Goal: Information Seeking & Learning: Learn about a topic

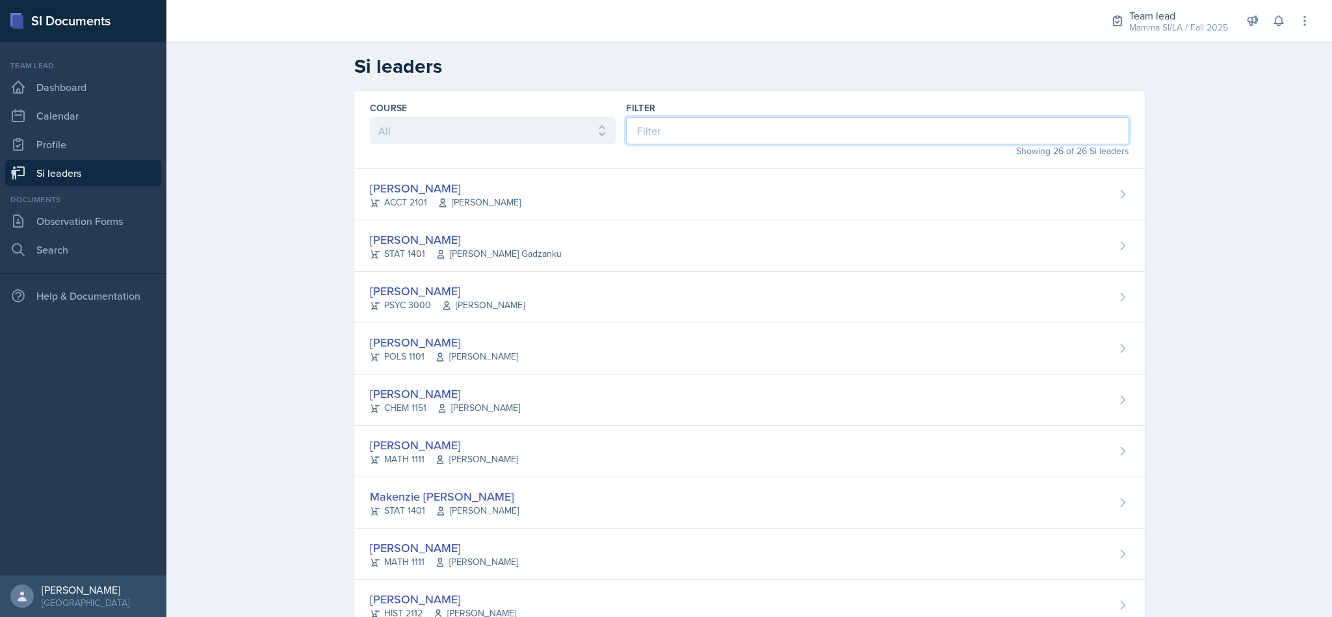
click at [752, 131] on input at bounding box center [877, 130] width 503 height 27
type input "sav"
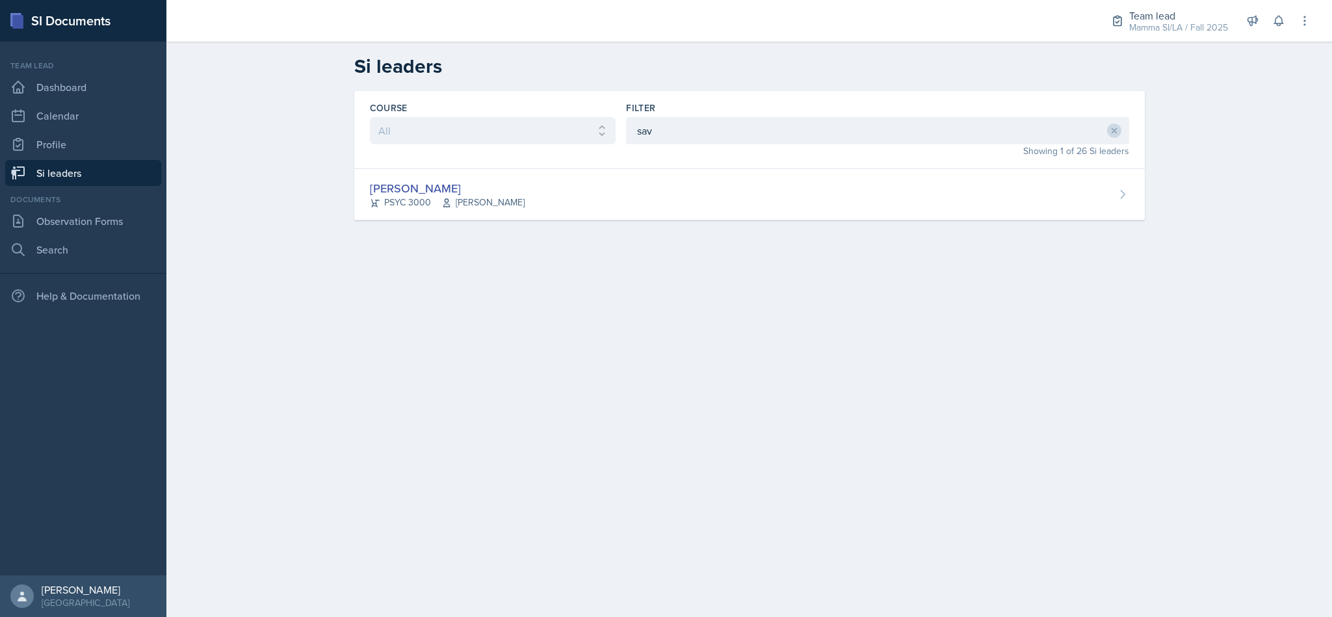
click at [667, 187] on div "Savannah Barnhart PSYC 3000 Hansol Rheem" at bounding box center [749, 194] width 791 height 51
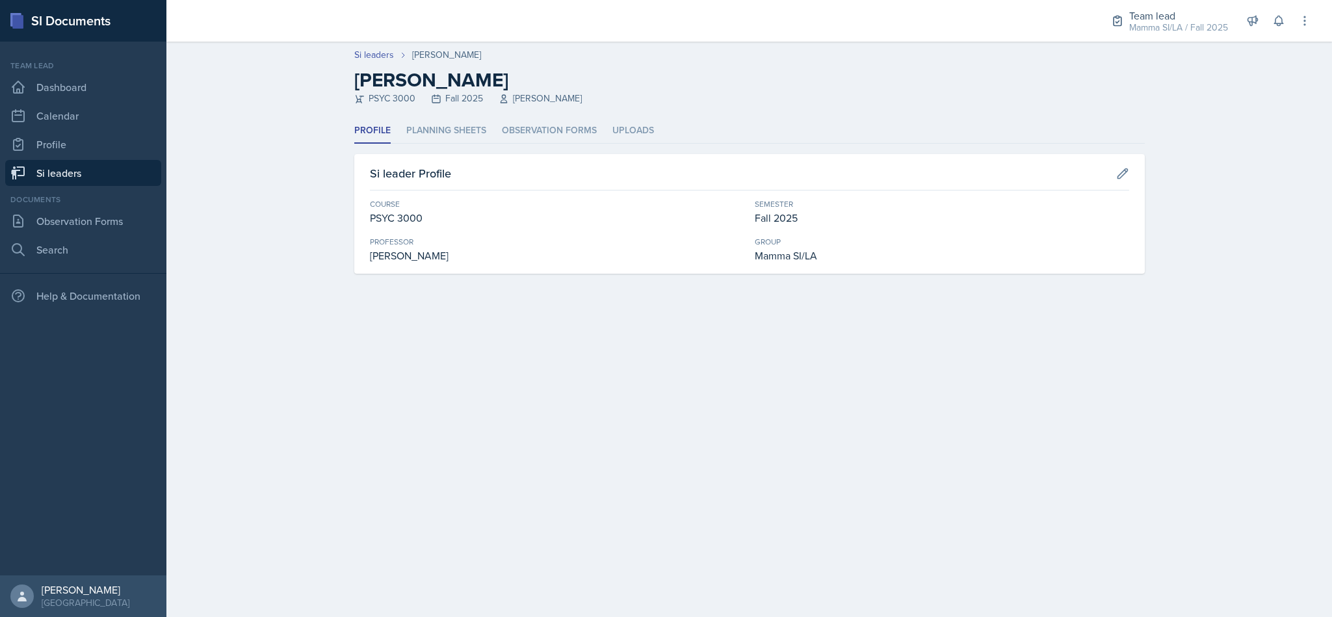
click at [457, 129] on li "Planning Sheets" at bounding box center [446, 130] width 80 height 25
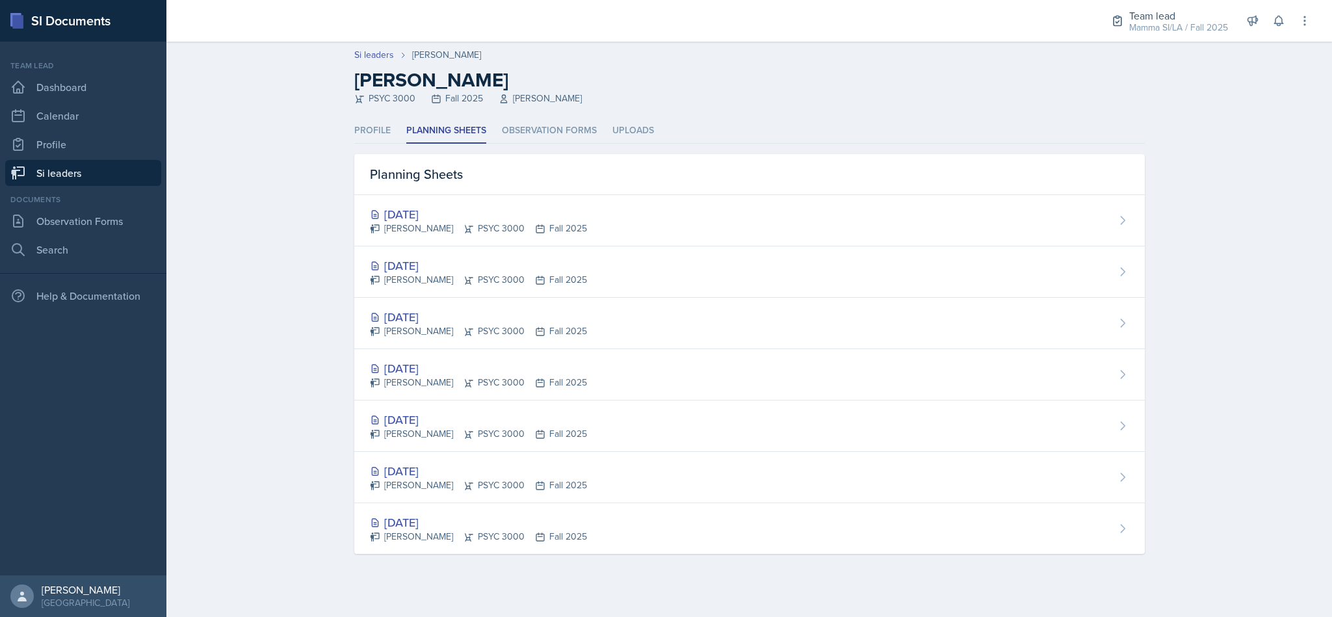
click at [381, 232] on div "Savannah Barnhart PSYC 3000 Fall 2025" at bounding box center [478, 229] width 217 height 14
click at [533, 271] on div "[DATE]" at bounding box center [478, 266] width 217 height 18
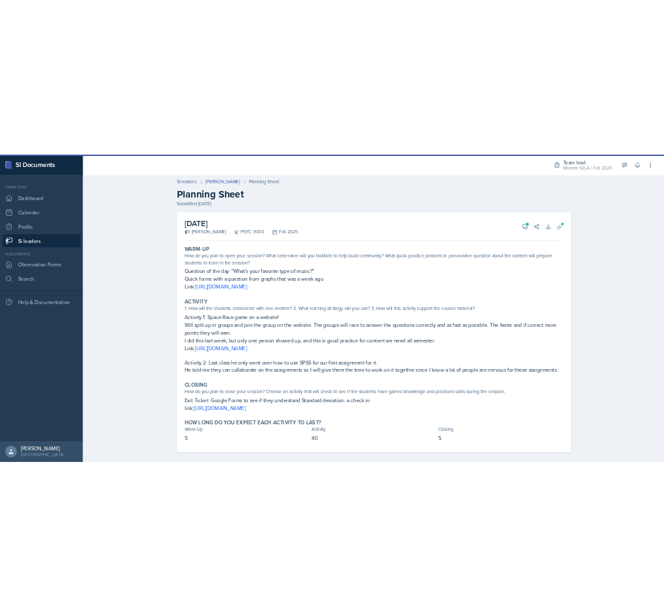
scroll to position [12, 0]
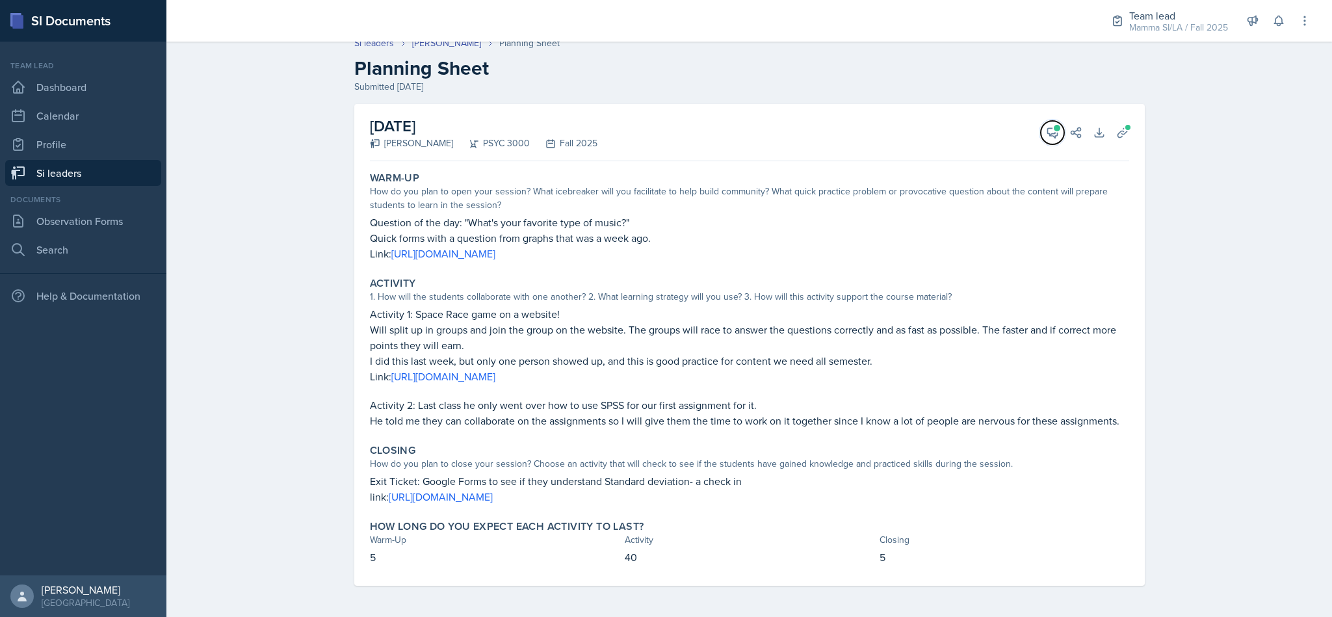
click at [1046, 133] on icon at bounding box center [1052, 132] width 13 height 13
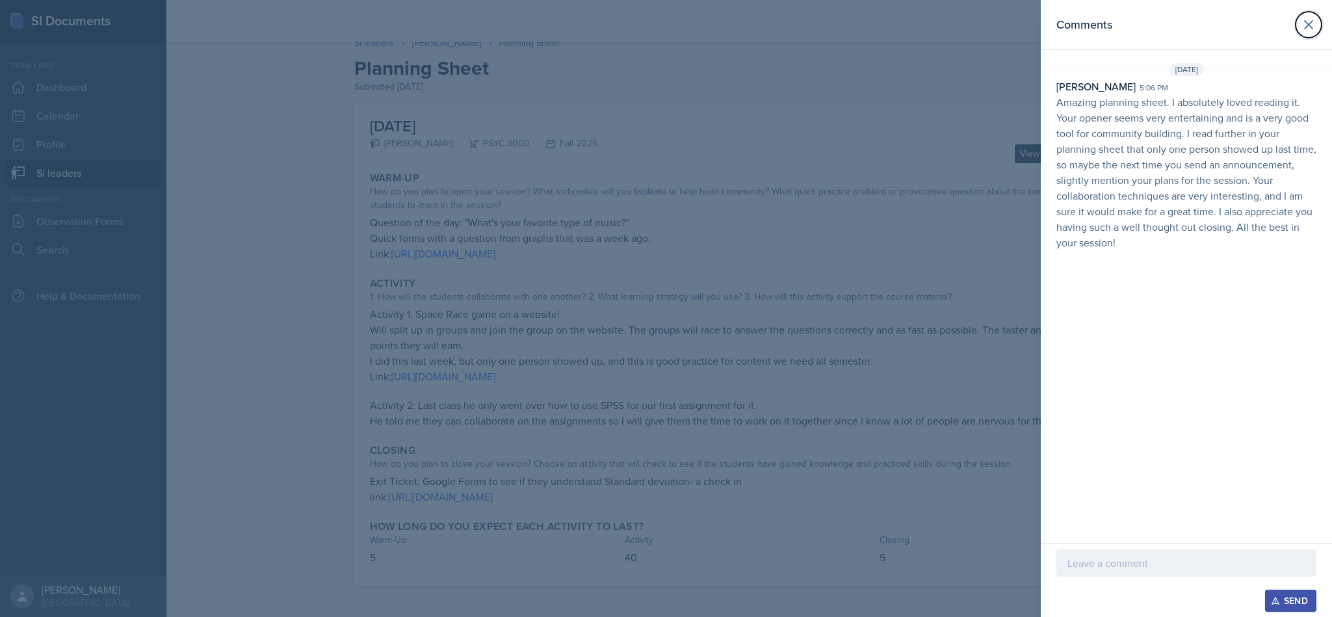
click at [1301, 34] on button at bounding box center [1309, 25] width 26 height 26
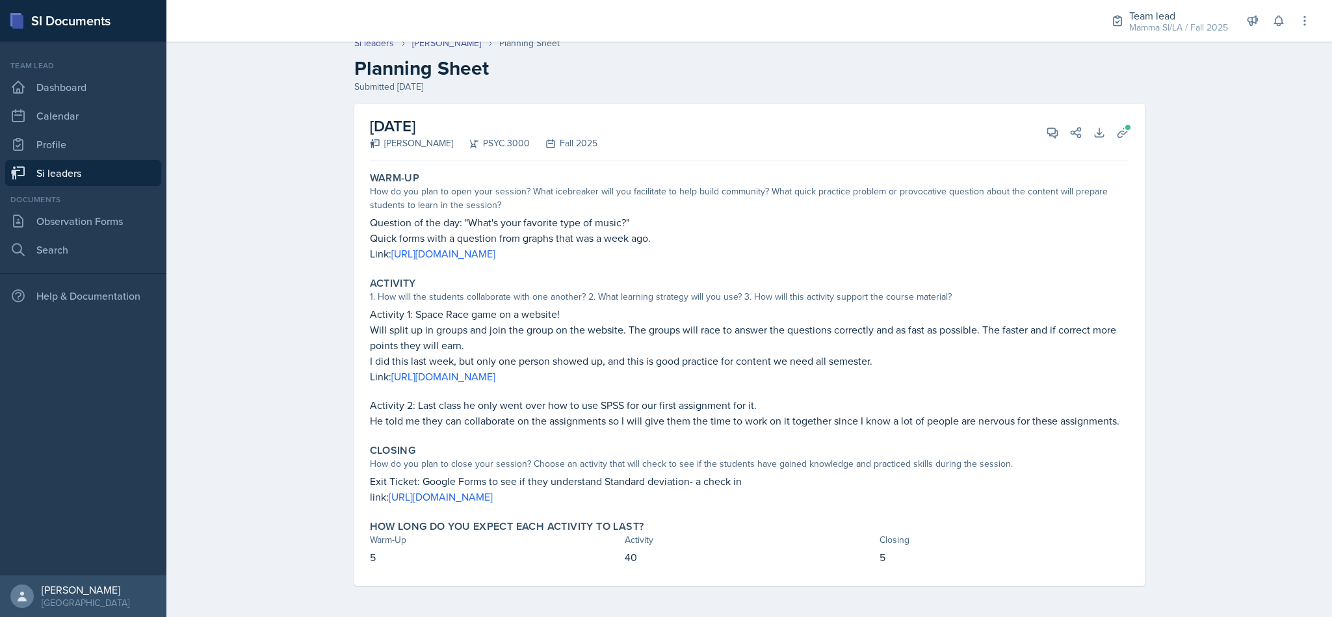
click at [62, 185] on link "Si leaders" at bounding box center [83, 173] width 156 height 26
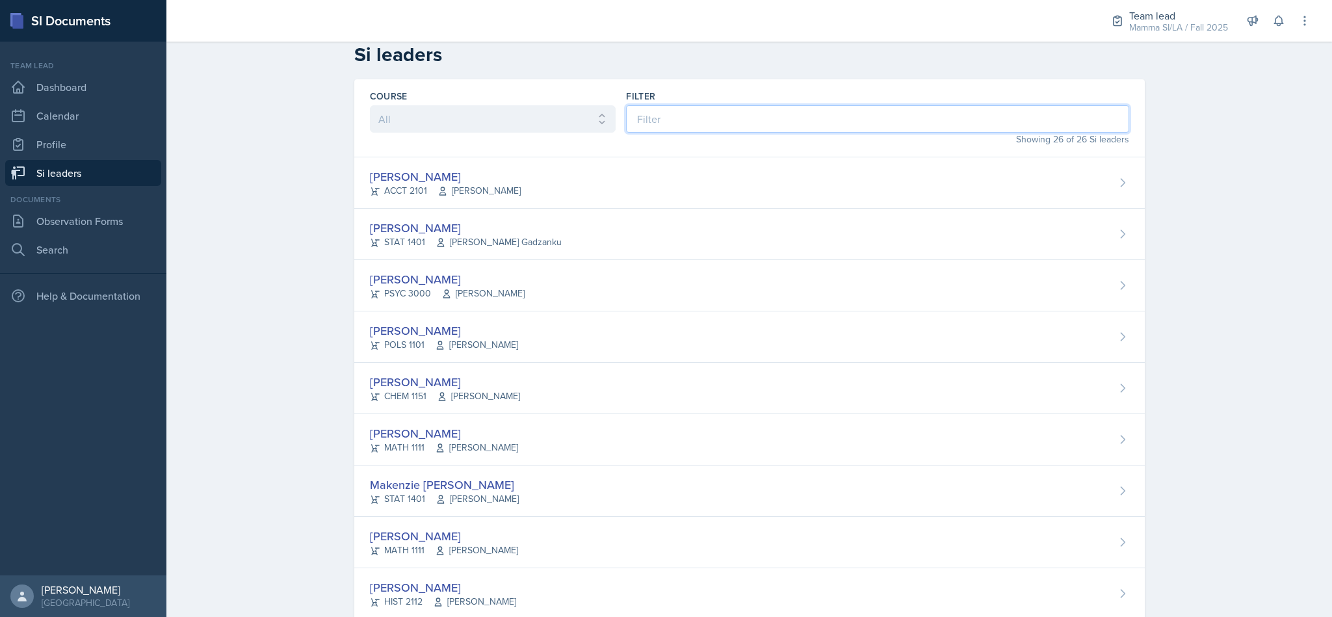
click at [706, 121] on input at bounding box center [877, 118] width 503 height 27
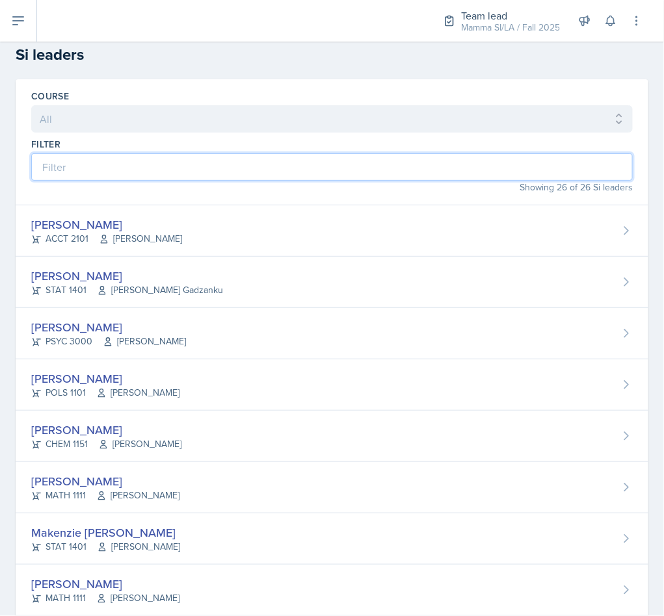
click at [186, 168] on input at bounding box center [331, 166] width 601 height 27
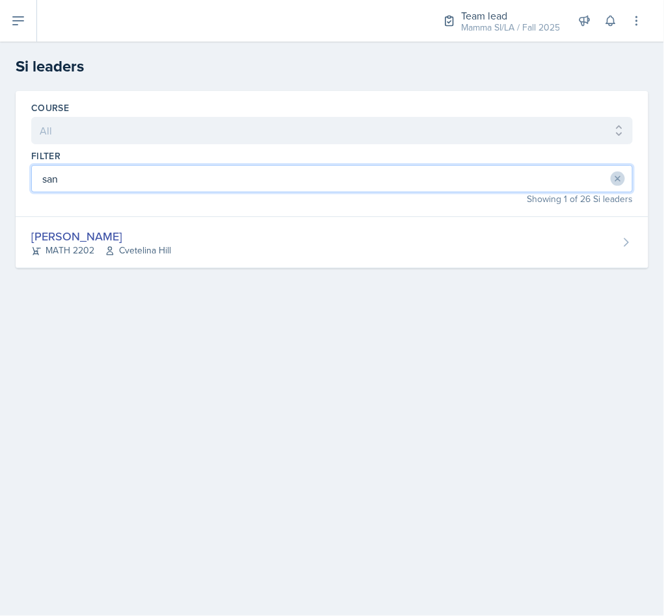
type input "san"
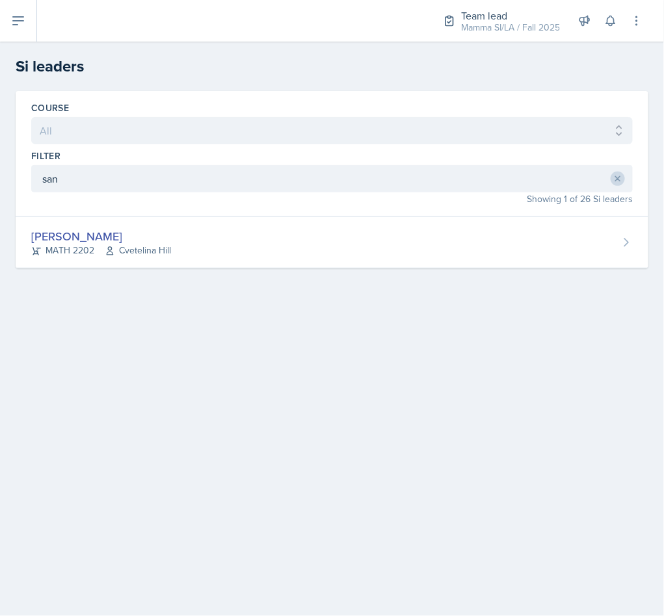
click at [226, 241] on div "Santiago Ochoa MATH 2202 Cvetelina Hill" at bounding box center [332, 242] width 633 height 51
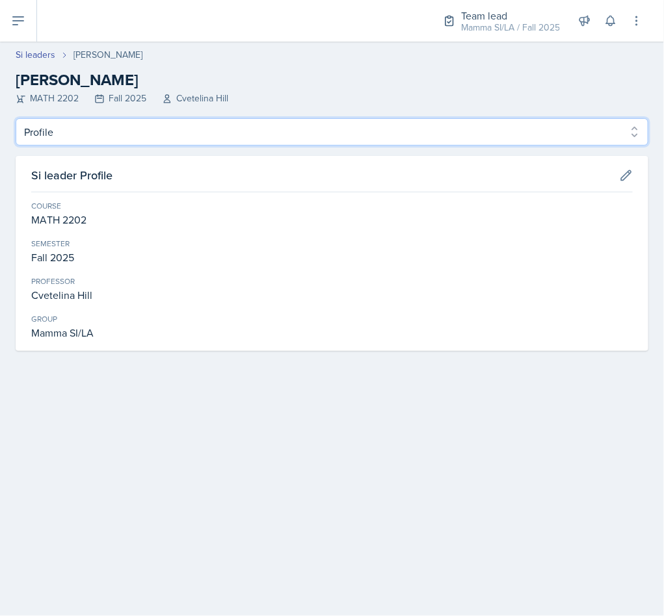
click at [153, 140] on select "Profile Planning Sheets Observation Forms Uploads" at bounding box center [332, 131] width 633 height 27
click at [16, 118] on select "Profile Planning Sheets Observation Forms Uploads" at bounding box center [332, 131] width 633 height 27
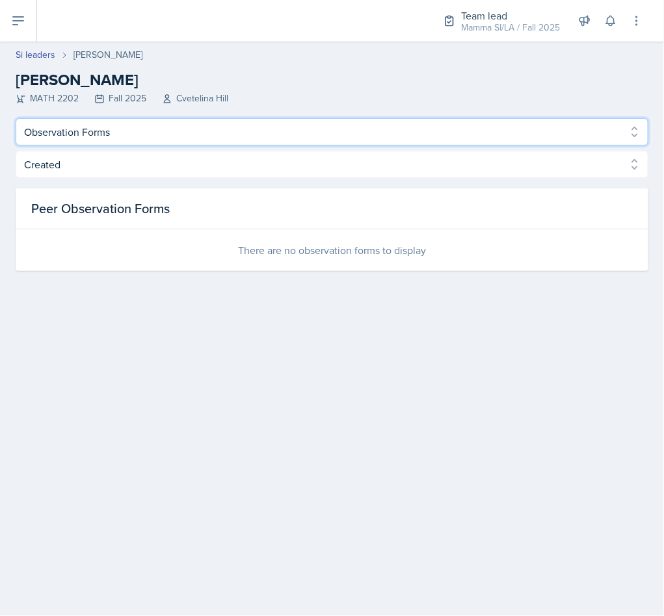
click at [145, 131] on select "Profile Planning Sheets Observation Forms Uploads" at bounding box center [332, 131] width 633 height 27
select select "Planning Sheets"
click at [16, 118] on select "Profile Planning Sheets Observation Forms Uploads" at bounding box center [332, 131] width 633 height 27
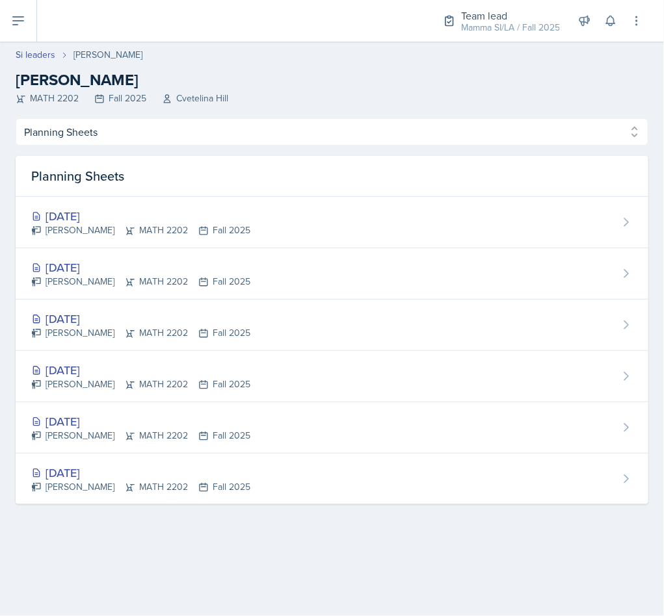
click at [248, 267] on div "Sep 8th, 2025 Santiago Ochoa MATH 2202 Fall 2025" at bounding box center [332, 273] width 633 height 51
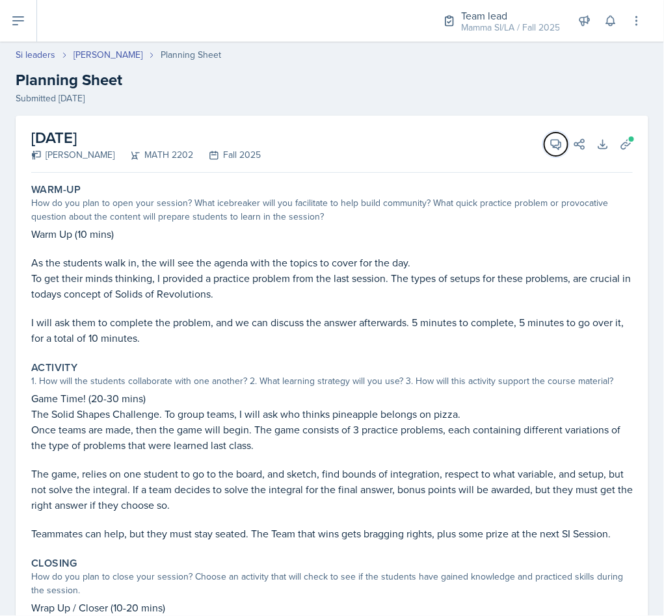
click at [544, 151] on button "View Comments" at bounding box center [555, 144] width 23 height 23
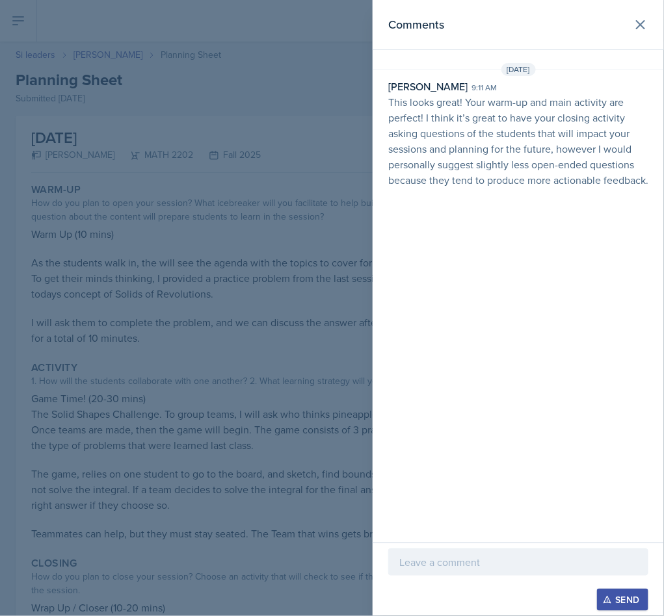
click at [633, 37] on header "Comments" at bounding box center [518, 25] width 291 height 50
click at [652, 24] on button at bounding box center [640, 25] width 26 height 26
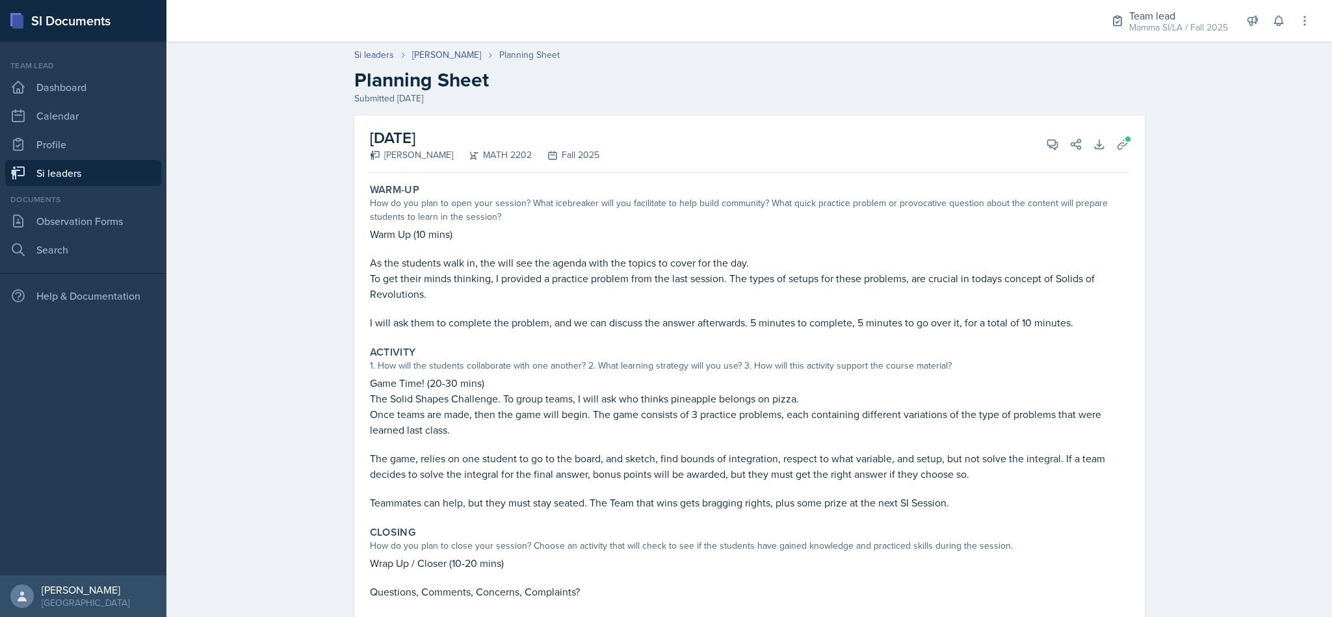
click at [51, 183] on link "Si leaders" at bounding box center [83, 173] width 156 height 26
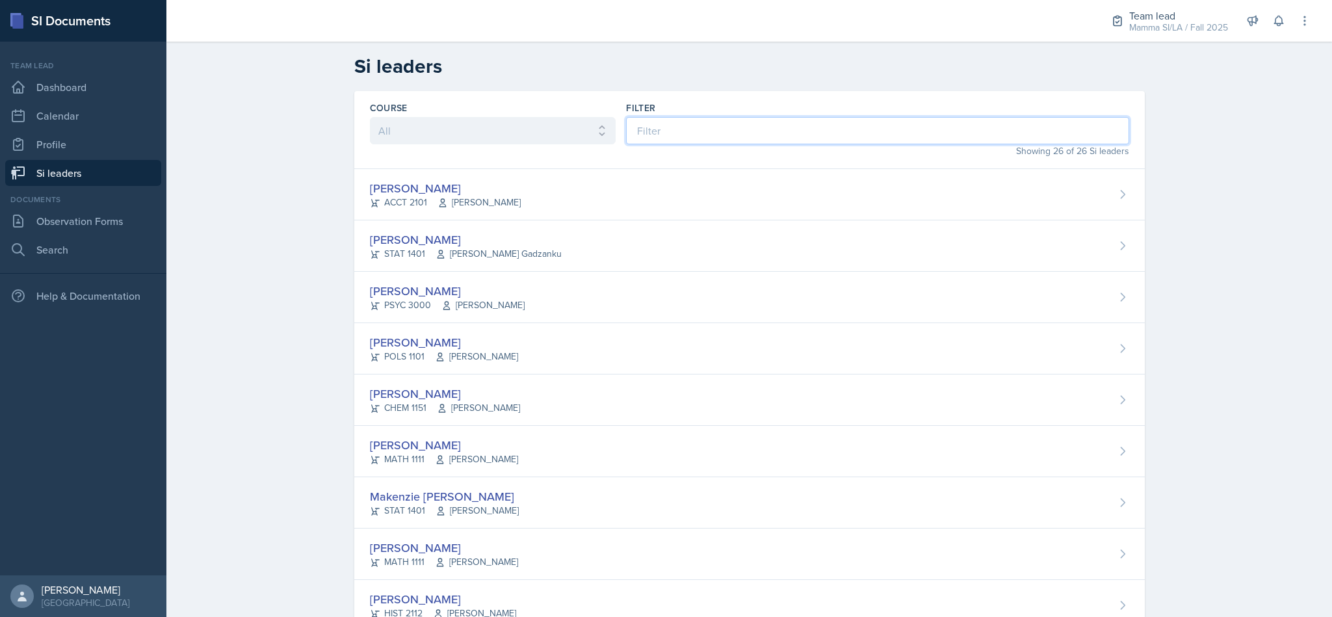
click at [650, 137] on input at bounding box center [877, 130] width 503 height 27
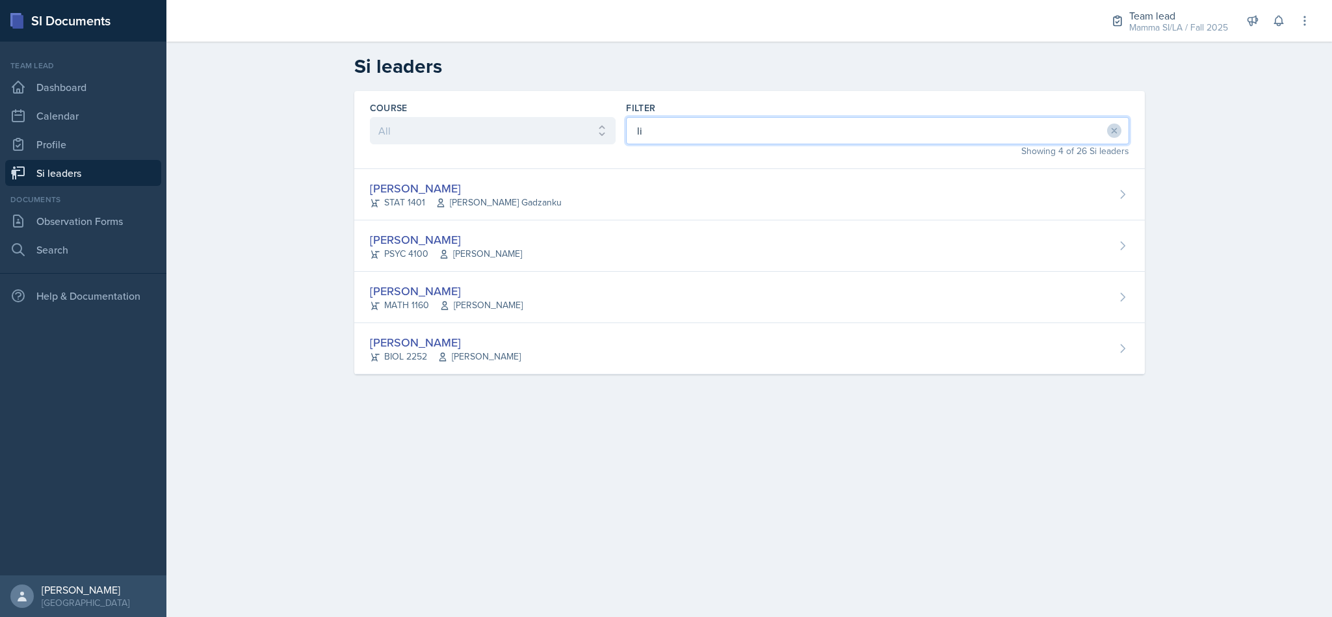
type input "lil"
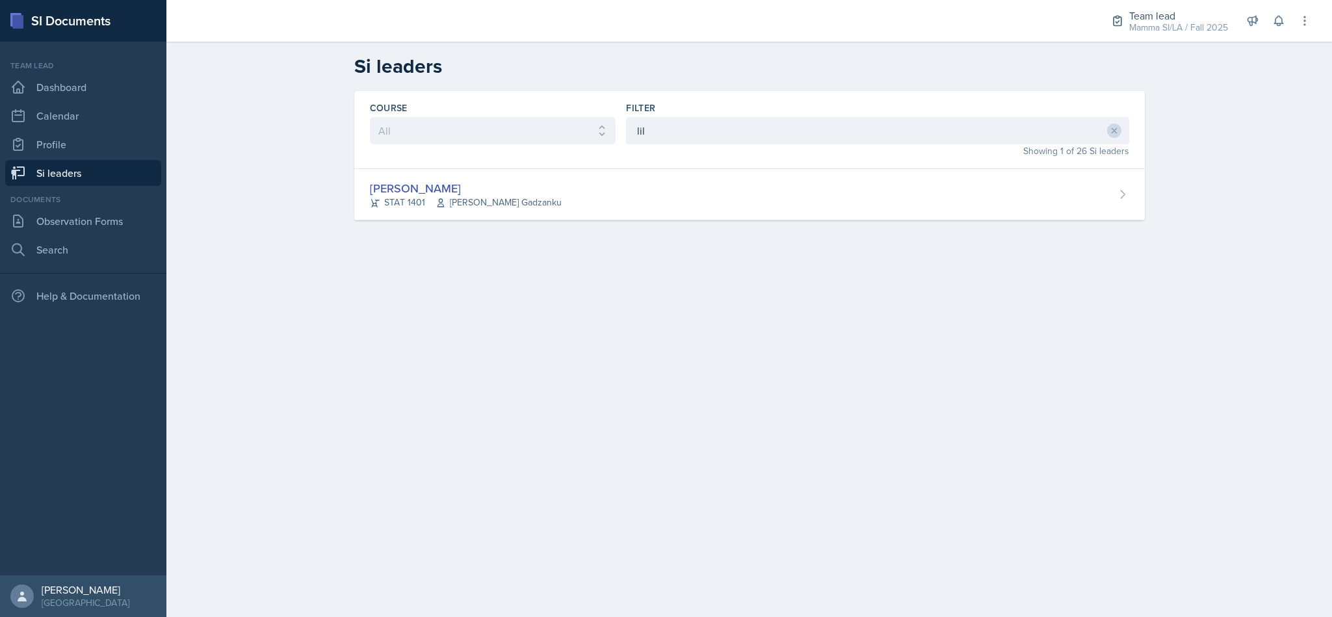
click at [429, 217] on div "Lilly Adan STAT 1401 Livingstone Gadzanku" at bounding box center [749, 194] width 791 height 51
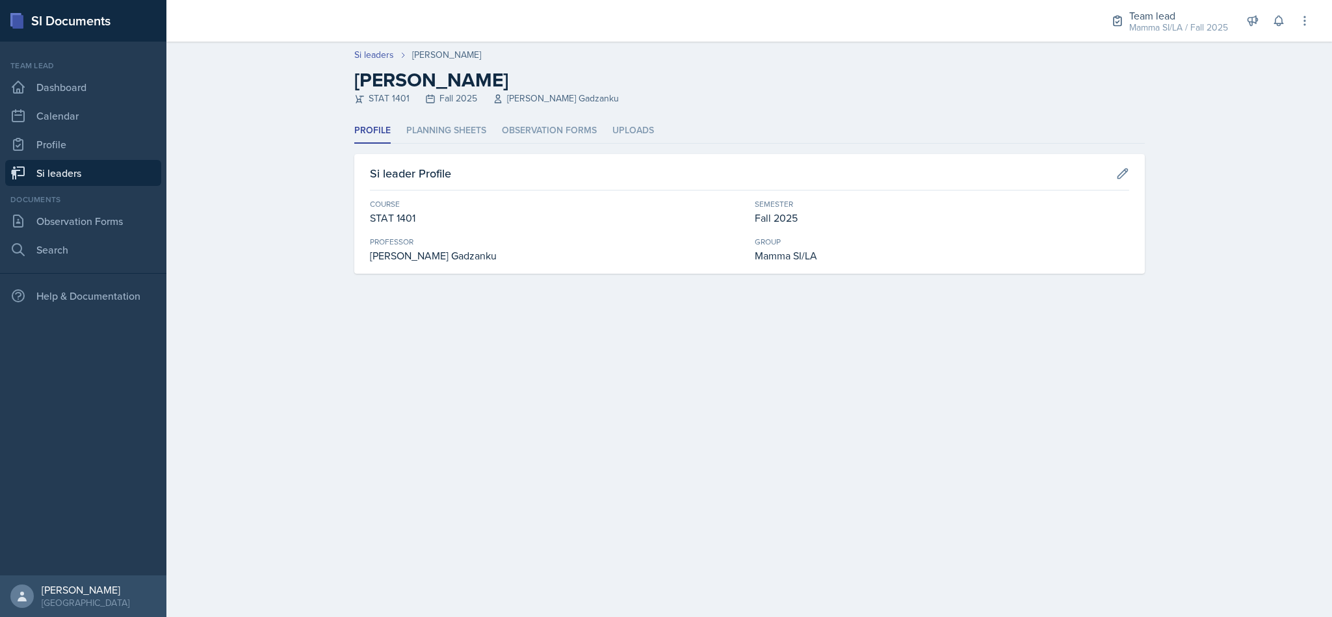
click at [425, 133] on li "Planning Sheets" at bounding box center [446, 130] width 80 height 25
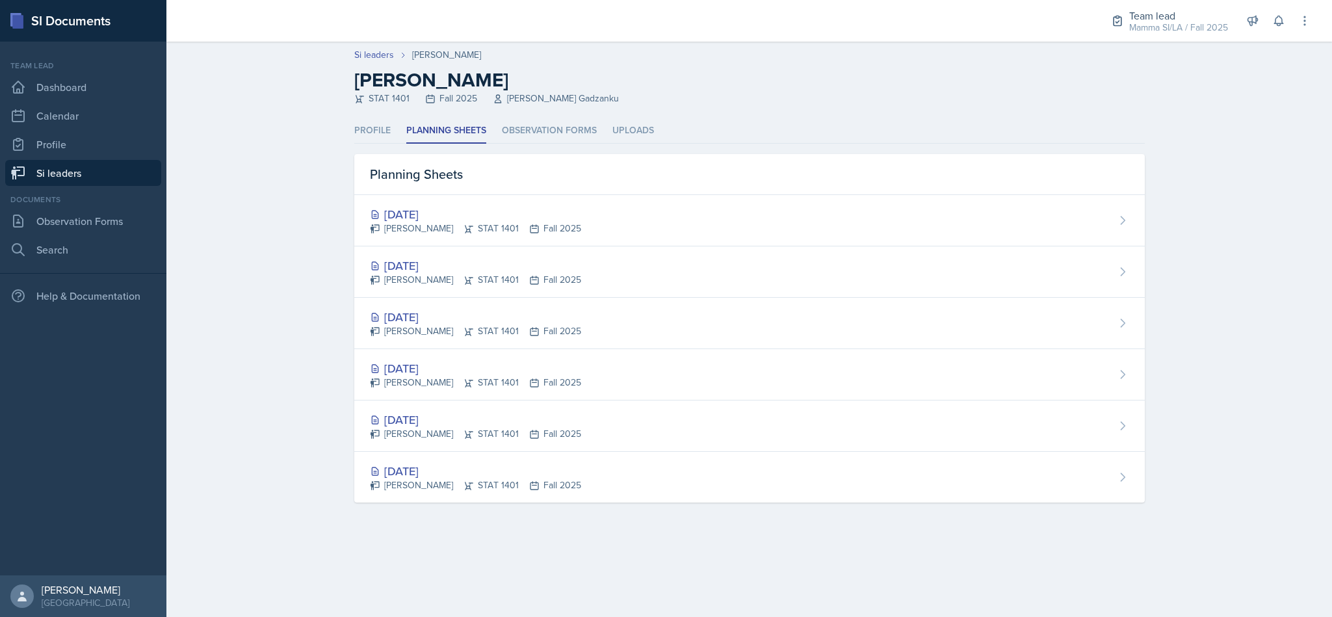
click at [388, 275] on div "Lilly Adan STAT 1401 Fall 2025" at bounding box center [475, 280] width 211 height 14
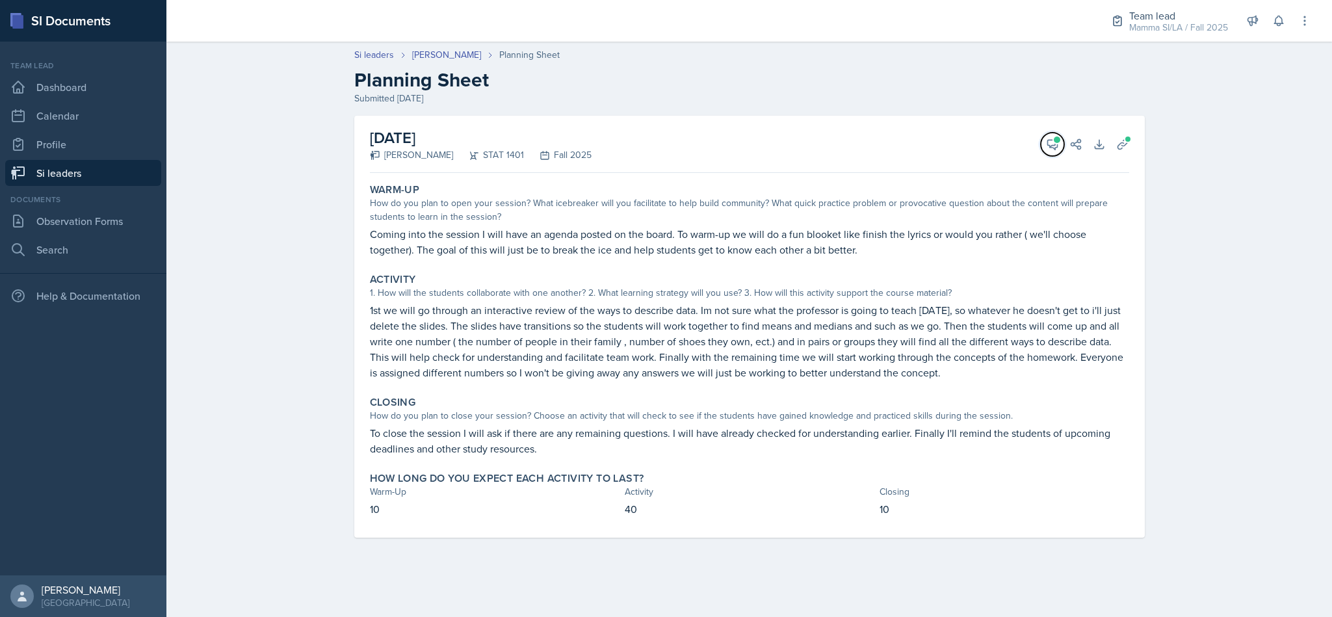
click at [1050, 138] on icon at bounding box center [1052, 144] width 13 height 13
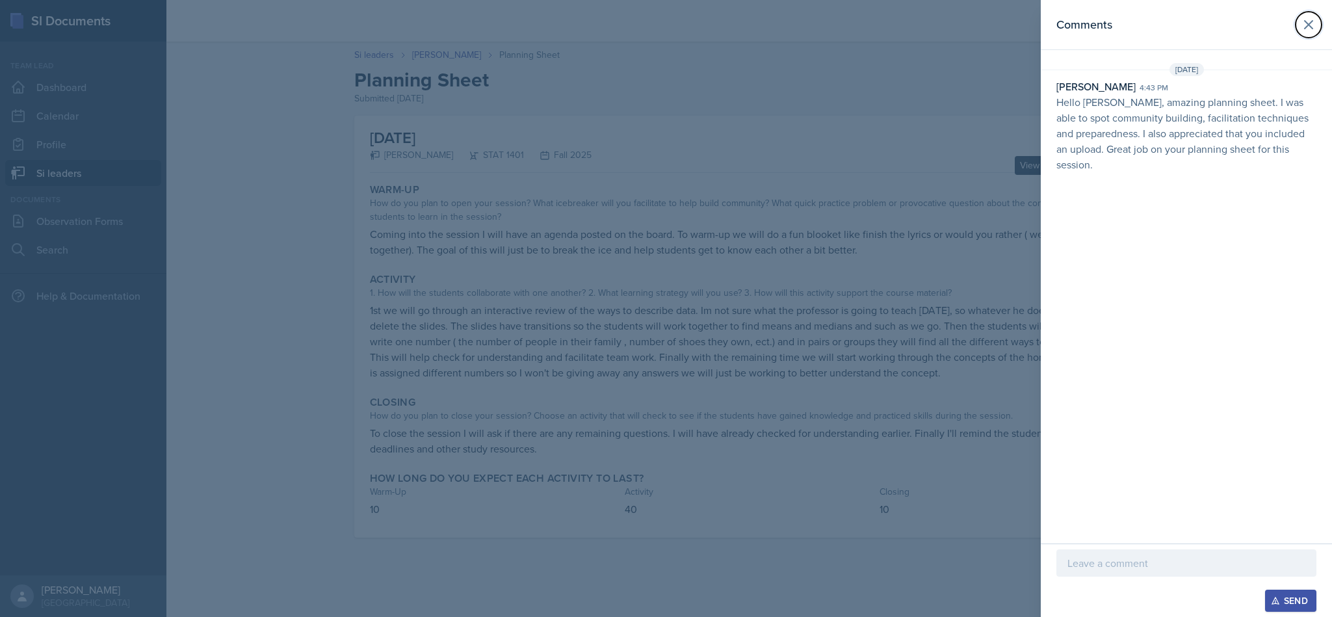
click at [1303, 33] on button at bounding box center [1309, 25] width 26 height 26
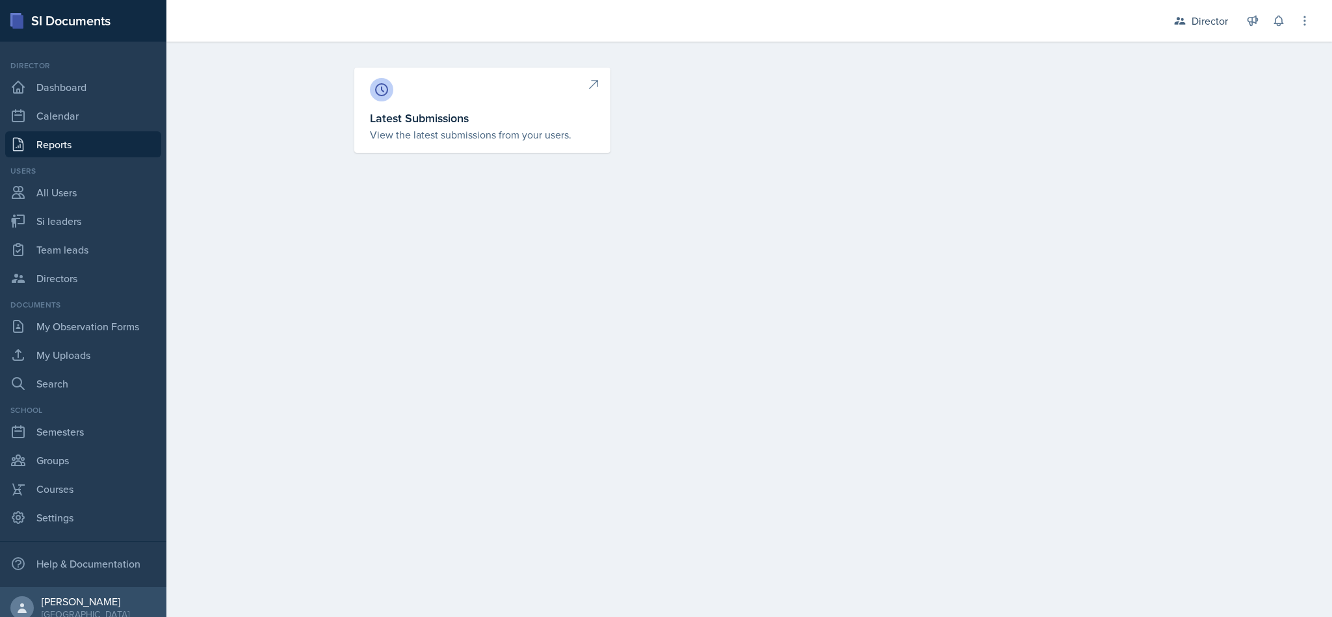
click at [1211, 26] on div "Director" at bounding box center [1210, 21] width 36 height 16
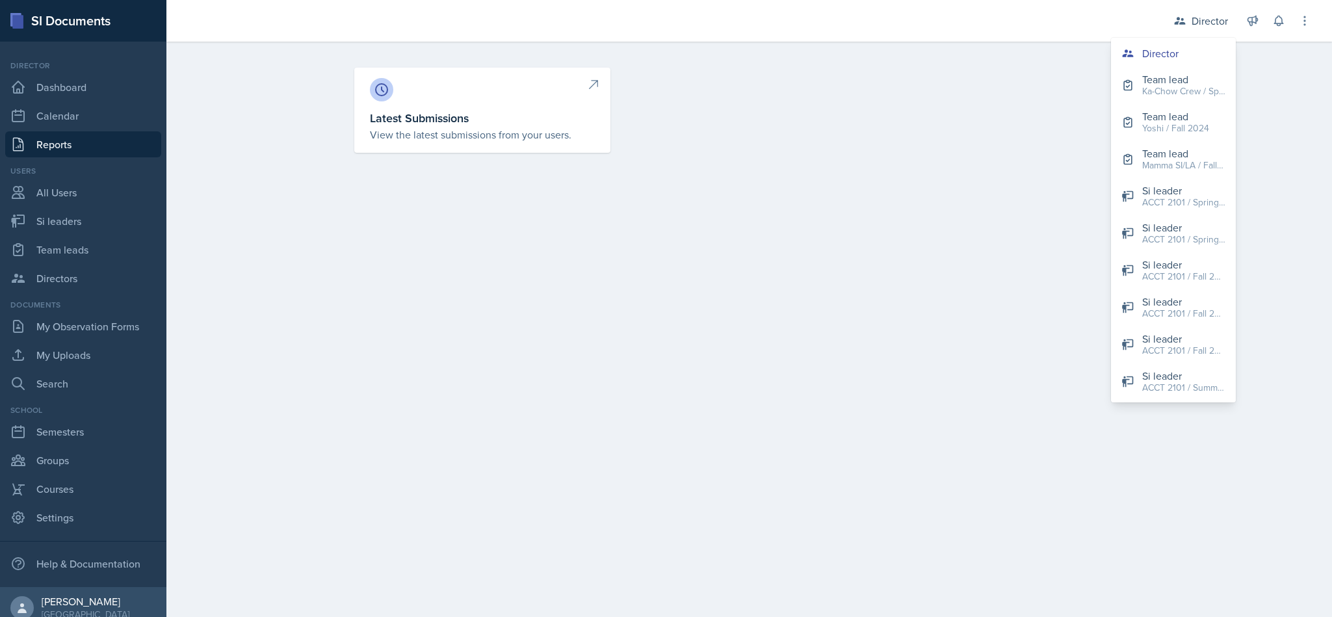
click at [1167, 47] on div "Director" at bounding box center [1160, 54] width 36 height 16
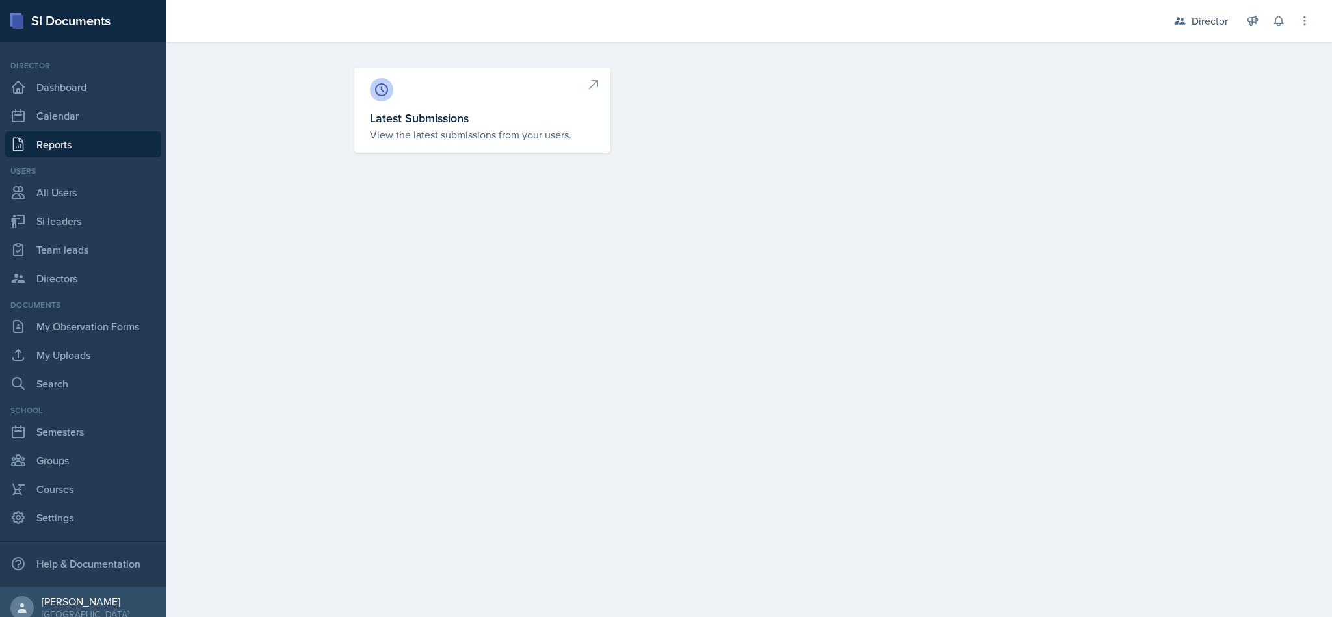
click at [1200, 28] on div "Director" at bounding box center [1210, 21] width 36 height 16
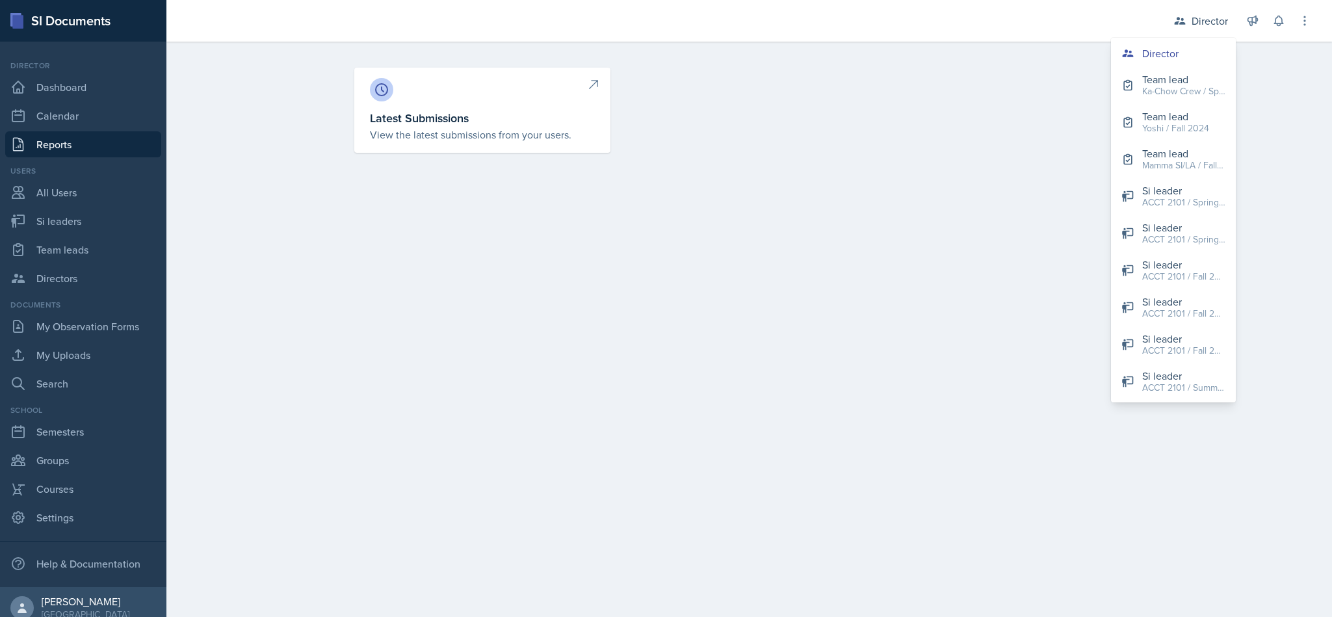
click at [1191, 166] on div "Mamma SI/LA / Fall 2025" at bounding box center [1183, 166] width 83 height 14
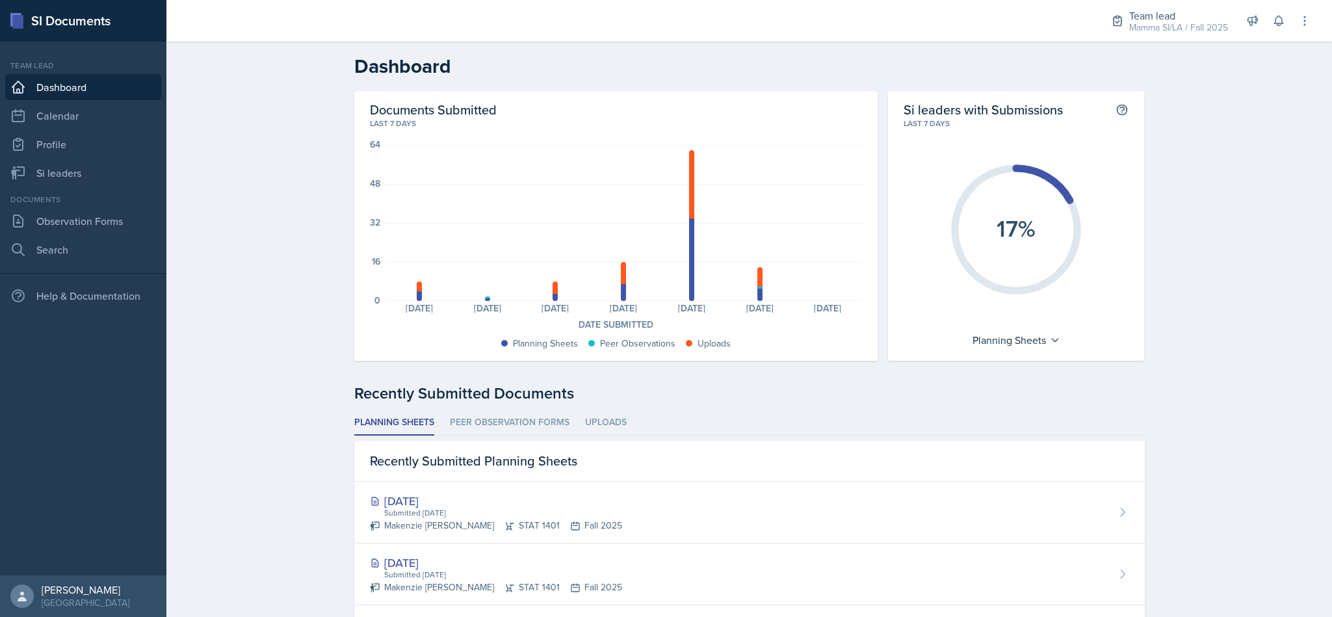
click at [68, 184] on link "Si leaders" at bounding box center [83, 173] width 156 height 26
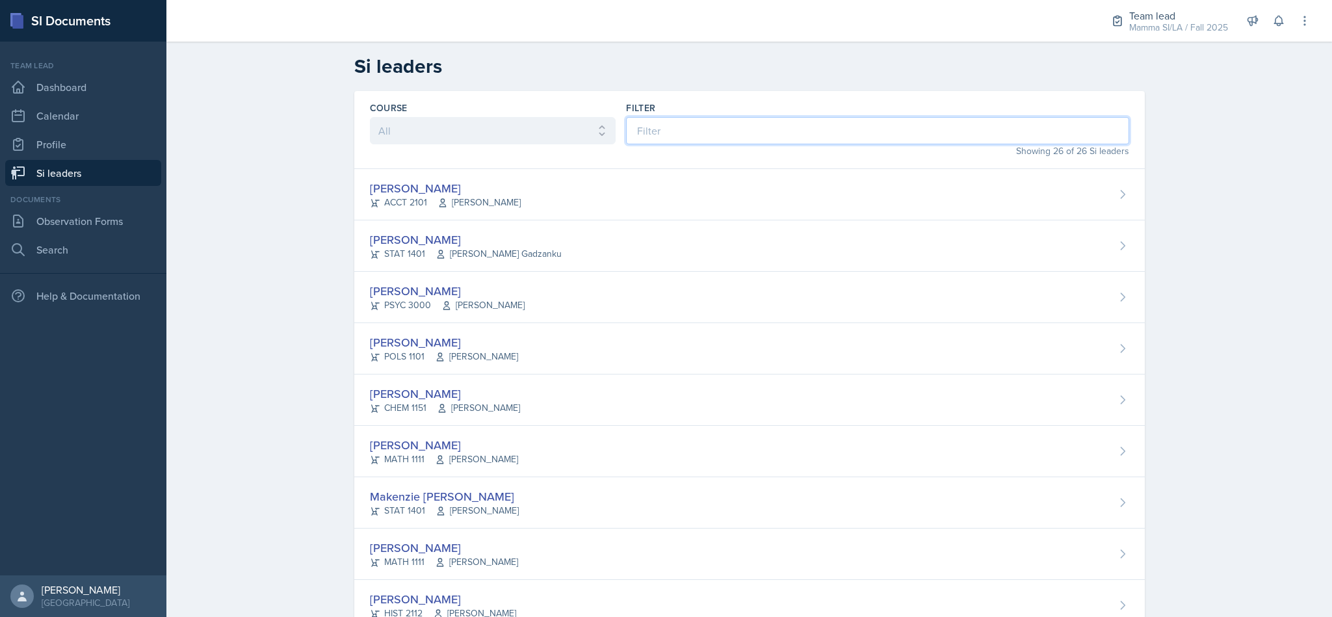
click at [685, 131] on input at bounding box center [877, 130] width 503 height 27
click at [46, 90] on link "Dashboard" at bounding box center [83, 87] width 156 height 26
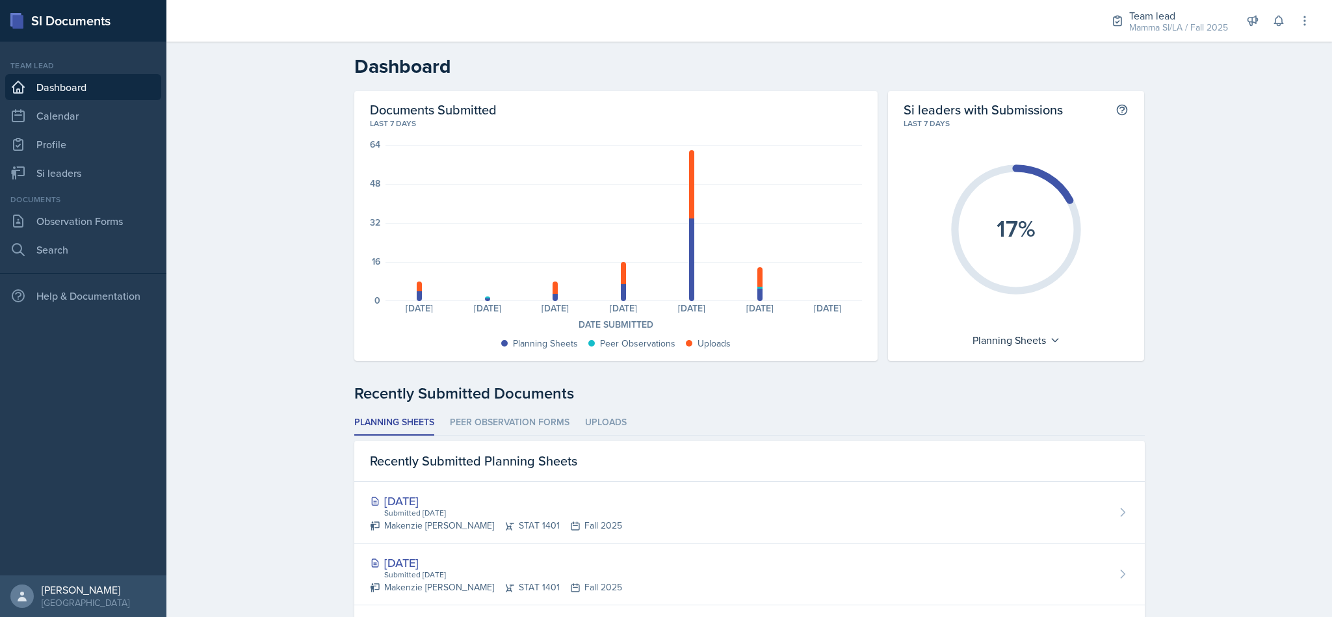
click at [480, 410] on li "Peer Observation Forms" at bounding box center [510, 422] width 120 height 25
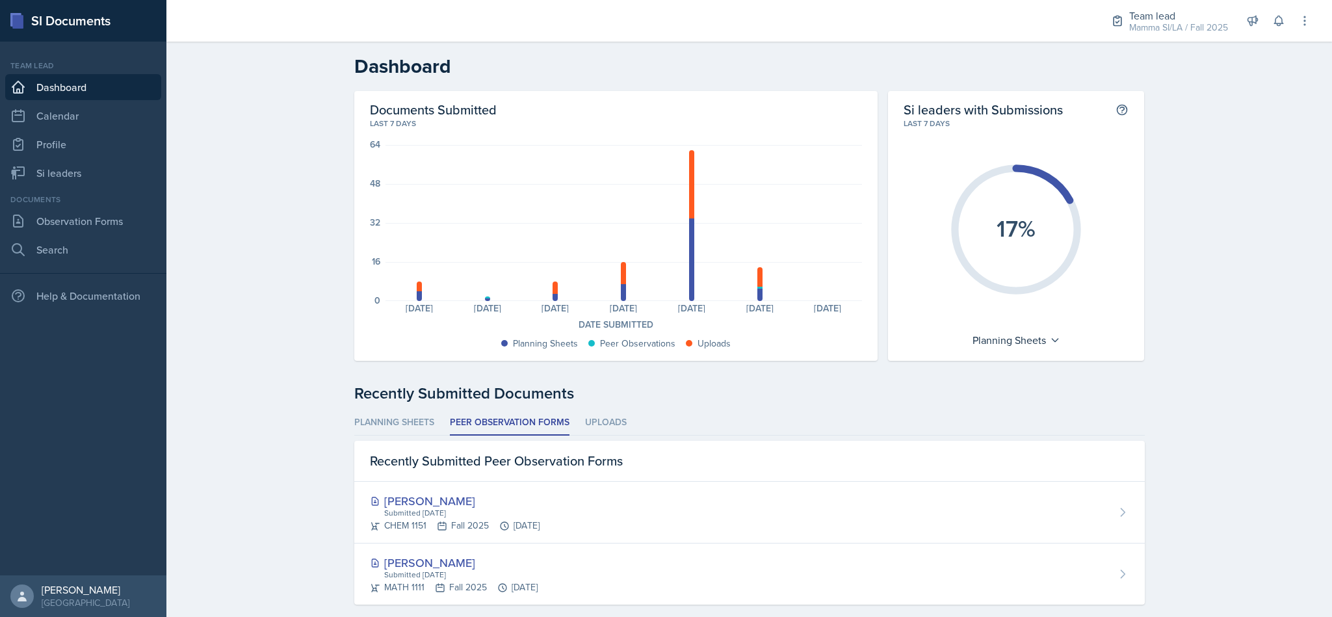
scroll to position [18, 0]
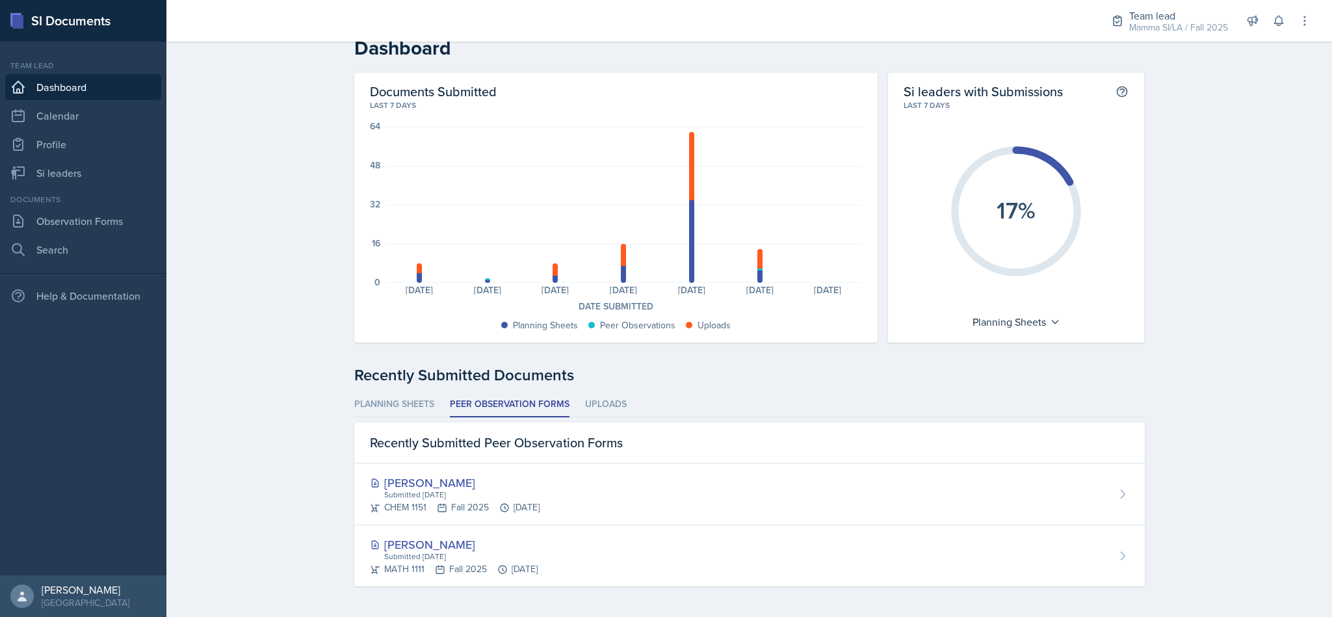
click at [634, 490] on div "[PERSON_NAME] Submitted [DATE] CHEM 1151 Fall 2025 [DATE]" at bounding box center [749, 495] width 791 height 62
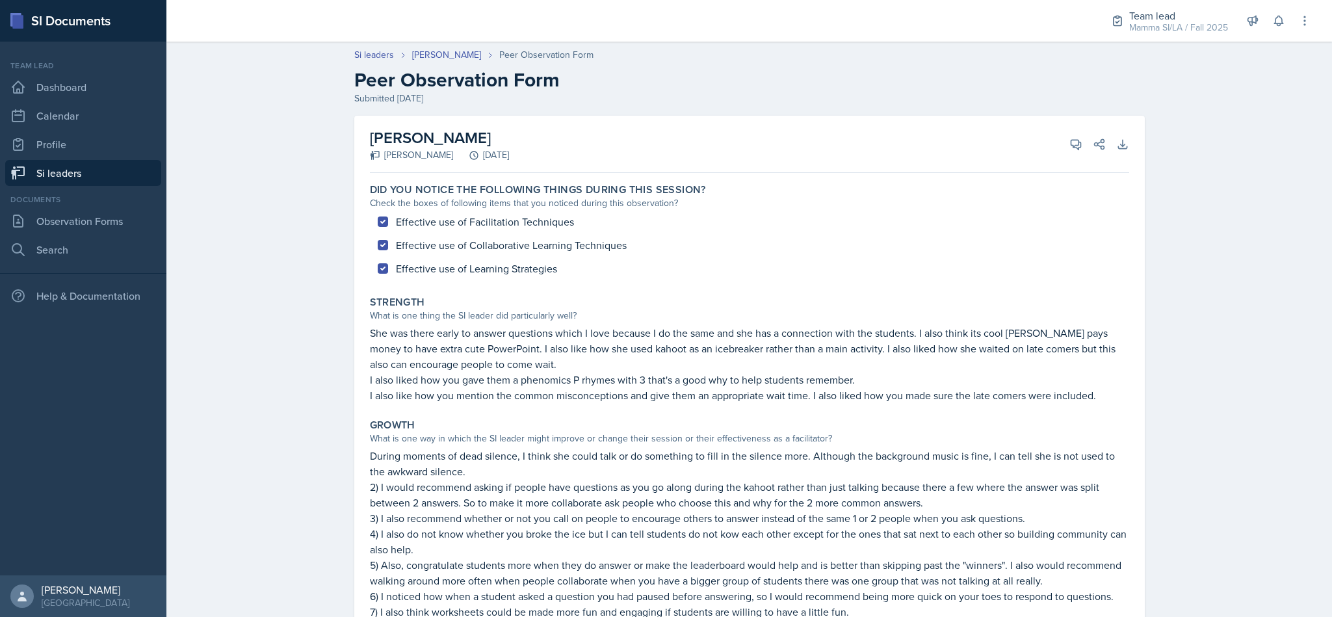
click at [41, 178] on link "Si leaders" at bounding box center [83, 173] width 156 height 26
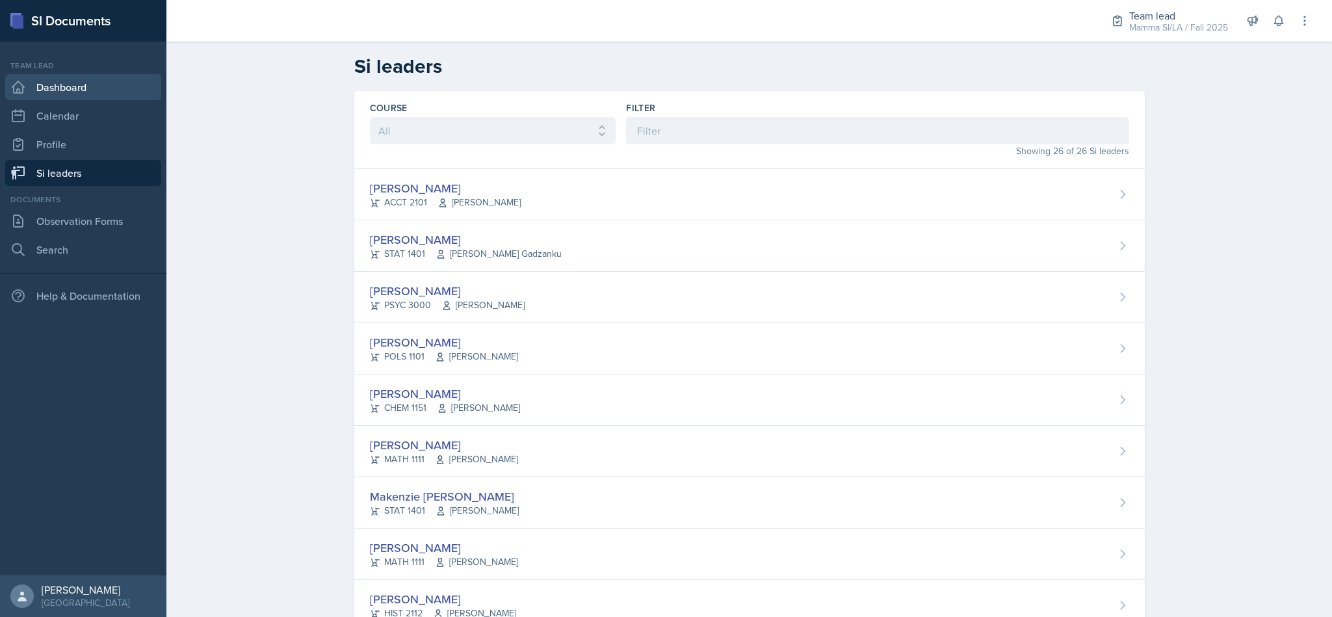
click at [32, 82] on link "Dashboard" at bounding box center [83, 87] width 156 height 26
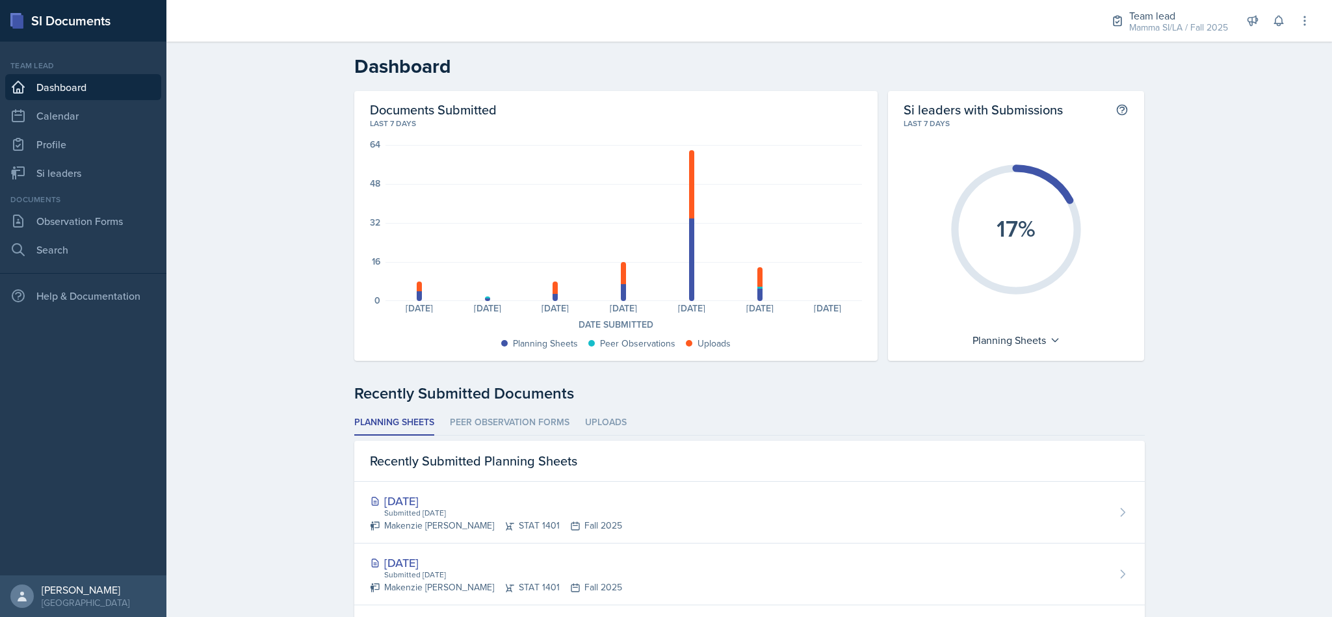
click at [494, 414] on li "Peer Observation Forms" at bounding box center [510, 422] width 120 height 25
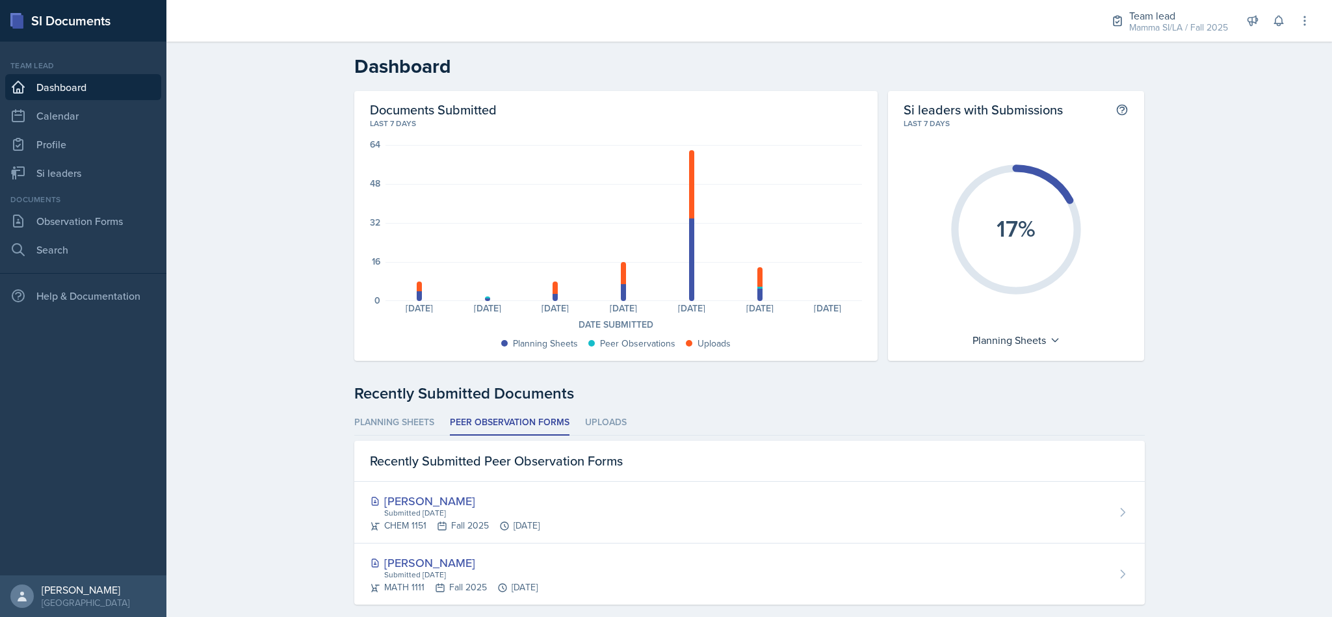
scroll to position [18, 0]
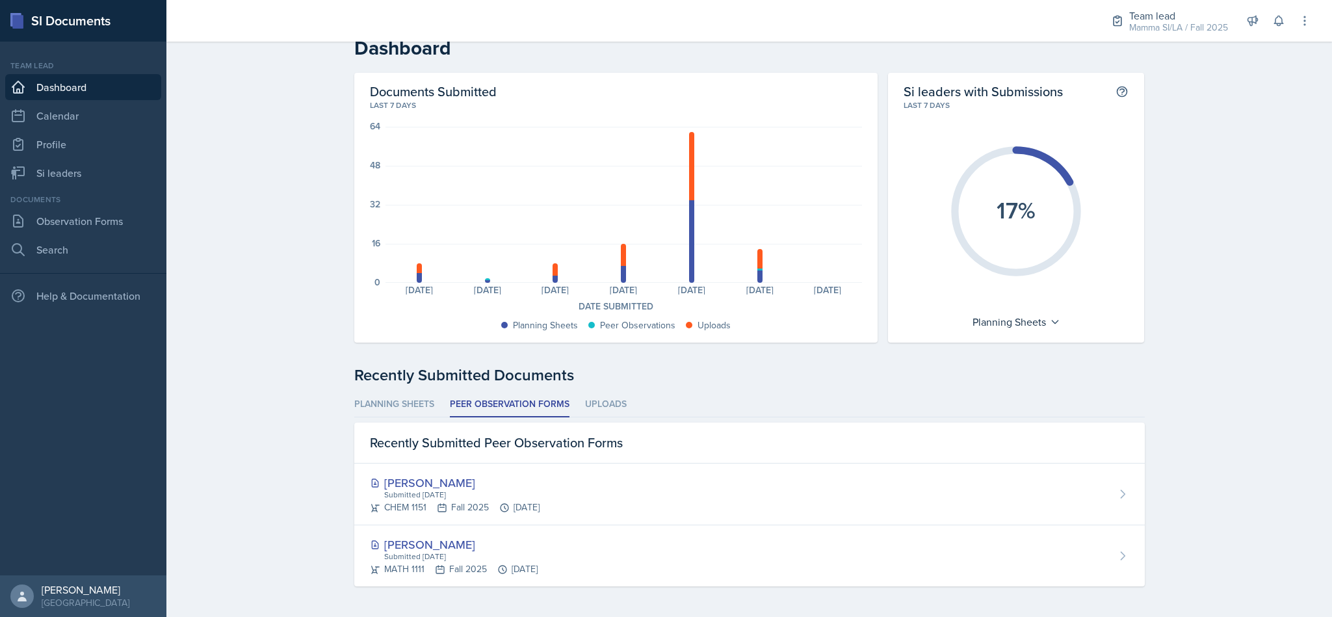
click at [396, 549] on div "[PERSON_NAME]" at bounding box center [454, 545] width 168 height 18
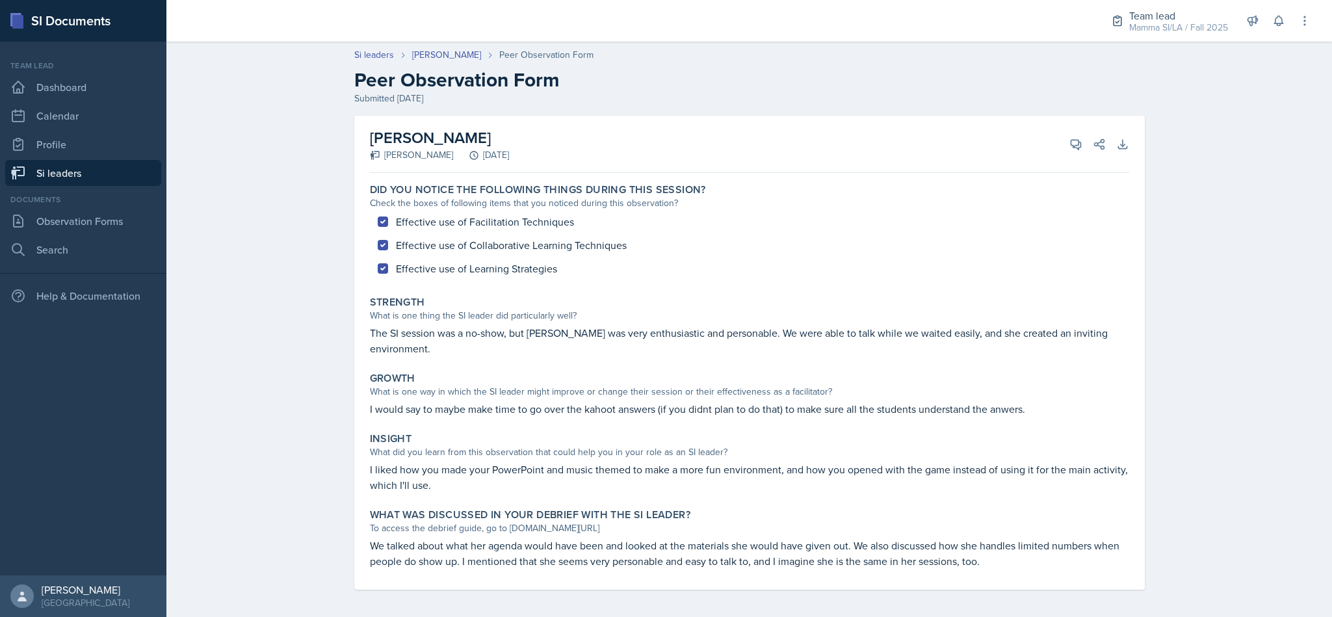
click at [320, 124] on div "Si leaders [PERSON_NAME] Peer Observation Form Peer Observation Form Submitted …" at bounding box center [749, 328] width 1166 height 586
click at [37, 184] on link "Si leaders" at bounding box center [83, 173] width 156 height 26
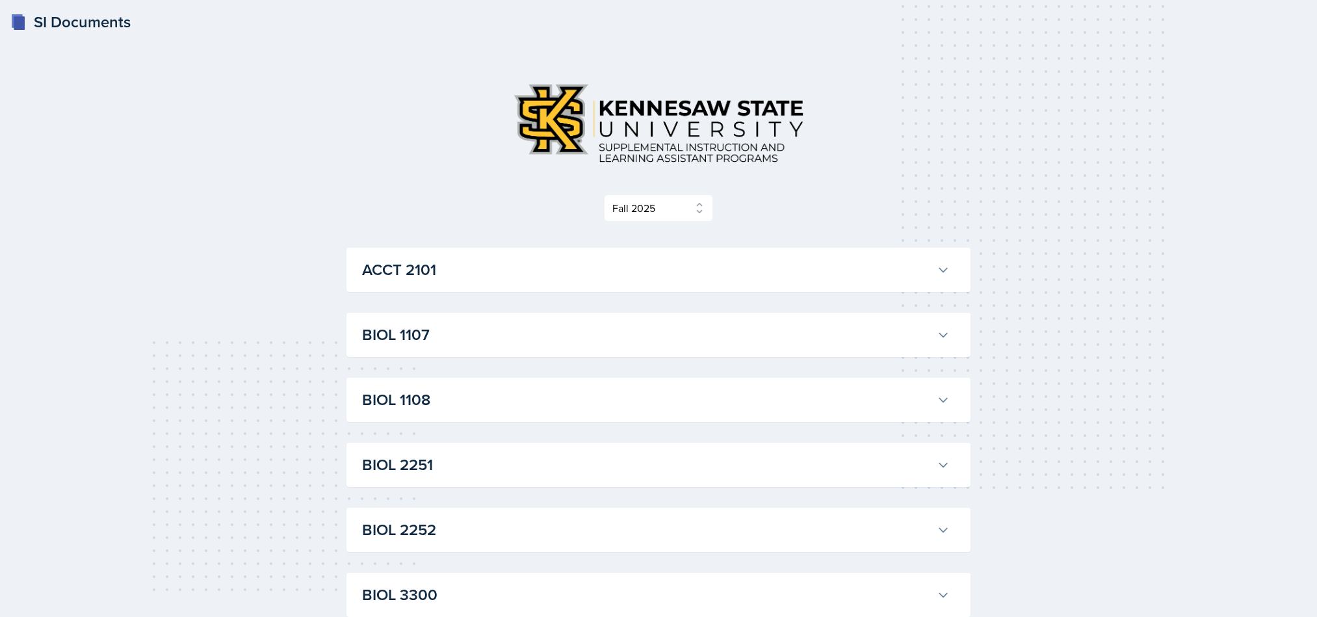
select select "2bed604d-1099-4043-b1bc-2365e8740244"
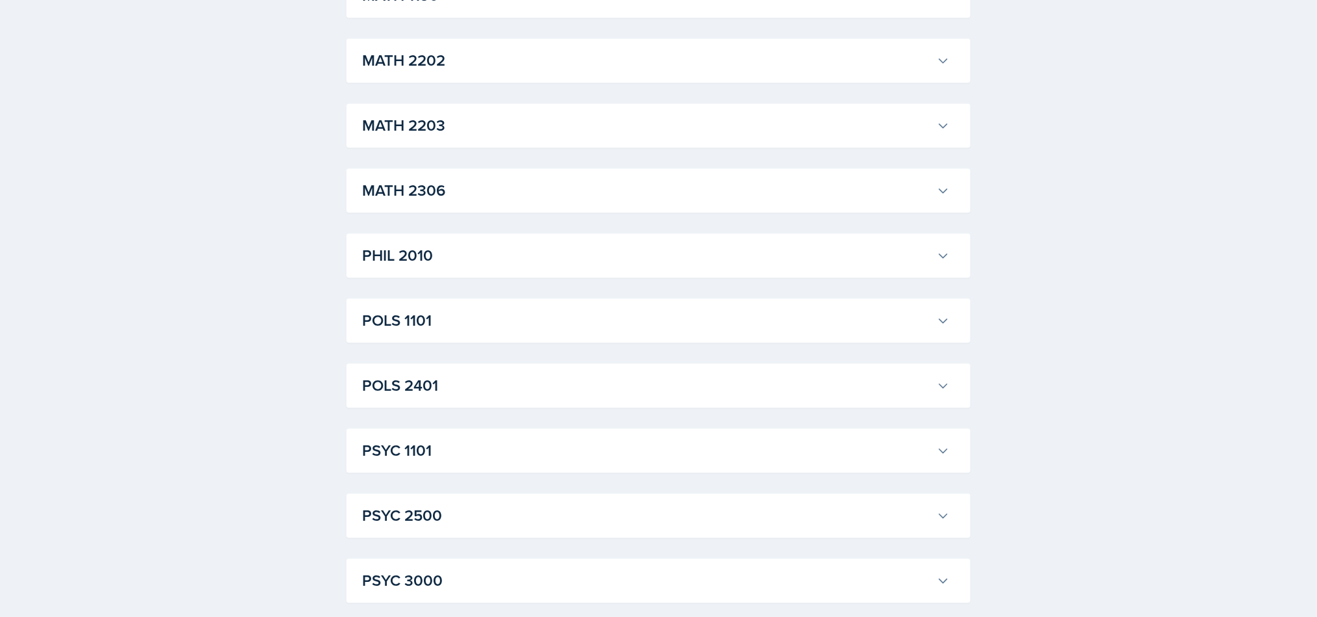
scroll to position [1709, 0]
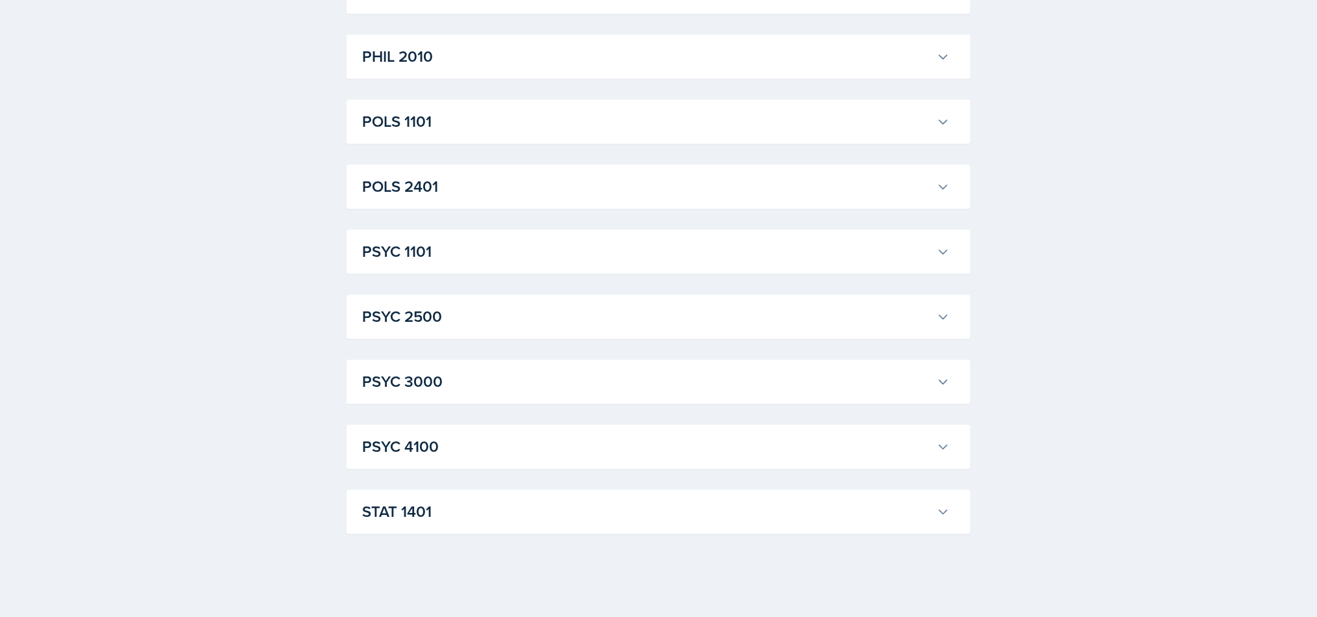
click at [934, 523] on button "STAT 1401" at bounding box center [656, 511] width 593 height 29
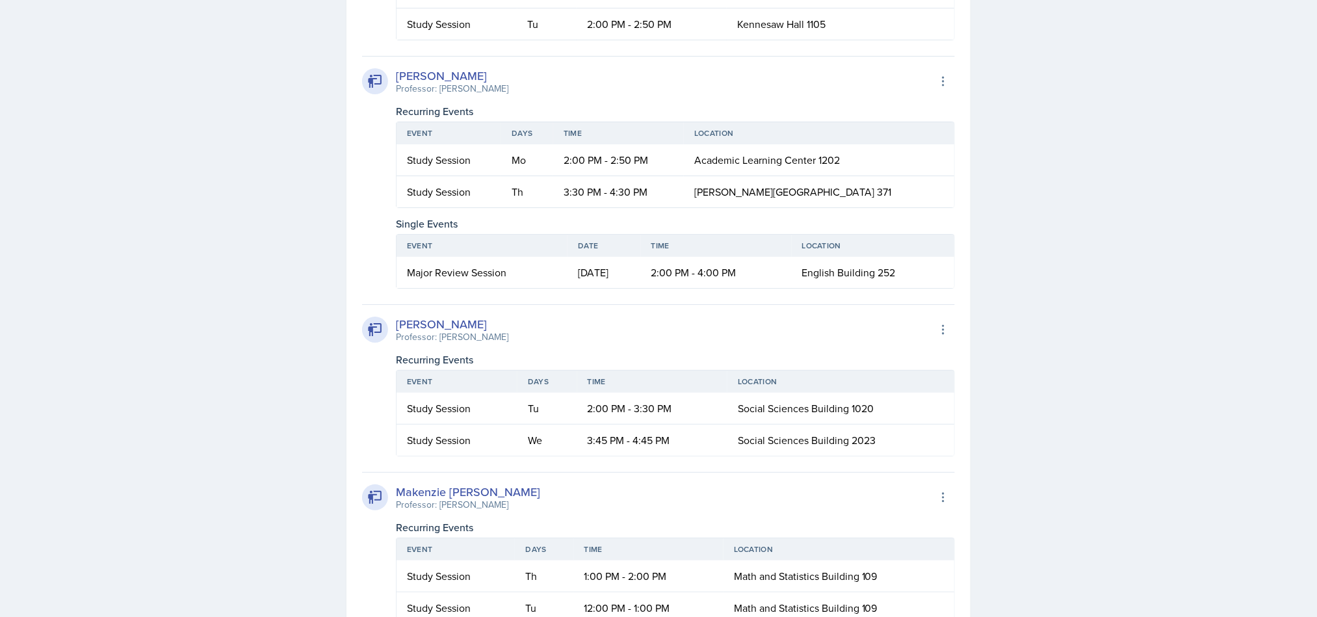
scroll to position [2528, 0]
